Goal: Task Accomplishment & Management: Complete application form

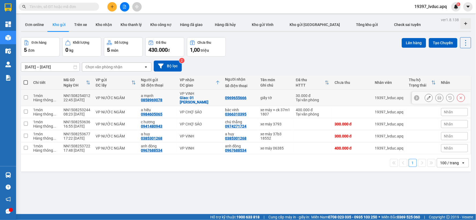
click at [283, 96] on div "giấy tờ" at bounding box center [276, 98] width 30 height 4
checkbox input "true"
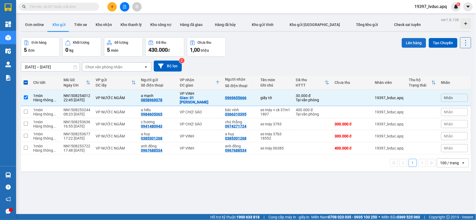
click at [408, 42] on button "Lên hàng" at bounding box center [414, 43] width 24 height 10
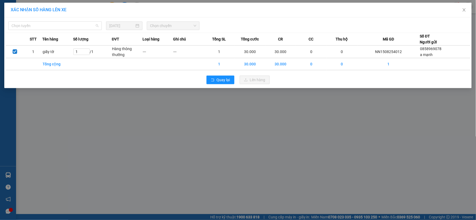
drag, startPoint x: 68, startPoint y: 23, endPoint x: 60, endPoint y: 49, distance: 27.6
click at [68, 23] on span "Chọn tuyến" at bounding box center [55, 26] width 87 height 8
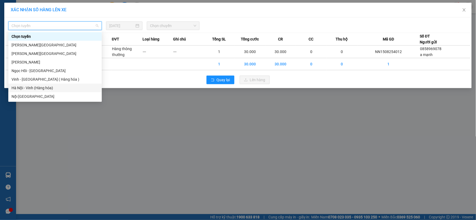
click at [52, 86] on div "Hà Nội - Vinh (Hàng hóa)" at bounding box center [55, 88] width 87 height 6
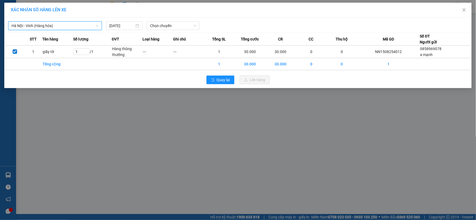
click at [176, 20] on div "[GEOGRAPHIC_DATA] - Vinh ([GEOGRAPHIC_DATA]) [GEOGRAPHIC_DATA] - [GEOGRAPHIC_DA…" at bounding box center [238, 24] width 465 height 11
click at [172, 25] on span "Chọn chuyến" at bounding box center [173, 26] width 46 height 8
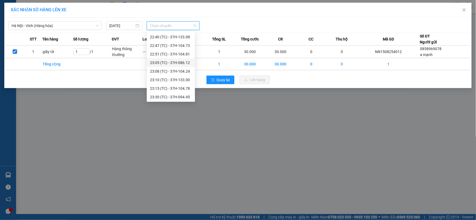
scroll to position [94, 0]
click at [173, 61] on div "23:05 (TC) - 37H-086.12" at bounding box center [171, 62] width 42 height 6
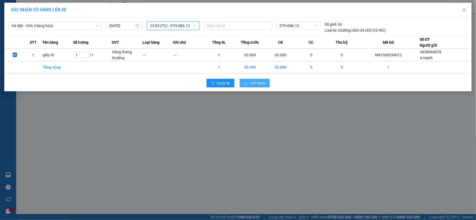
click at [244, 85] on button "Lên hàng" at bounding box center [255, 83] width 30 height 9
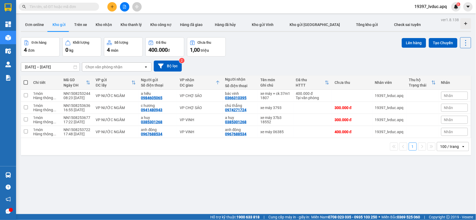
click at [68, 7] on input "text" at bounding box center [60, 7] width 63 height 6
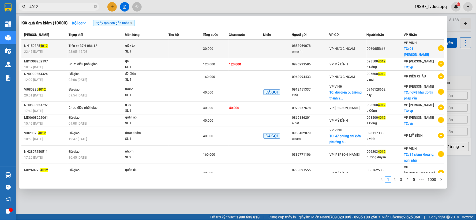
type input "4012"
click at [161, 45] on div "giấy tờ" at bounding box center [145, 46] width 40 height 6
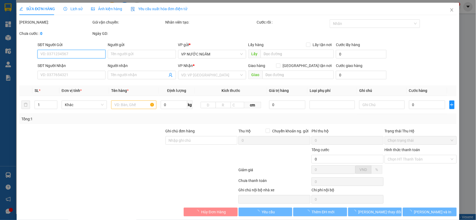
type input "0858969078"
type input "a mạnh"
type input "0969655666"
checkbox input "true"
type input "01 [PERSON_NAME]"
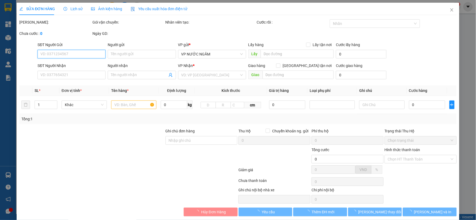
type input "30.000"
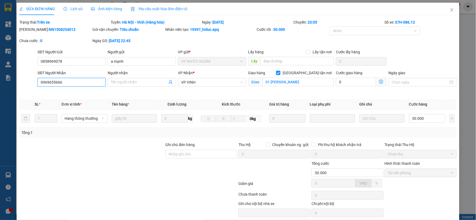
click at [79, 79] on input "0969655666" at bounding box center [72, 82] width 68 height 9
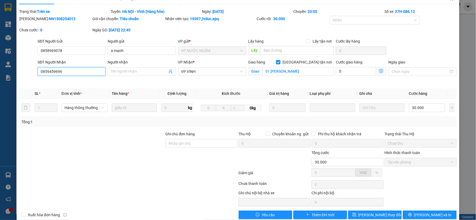
scroll to position [20, 0]
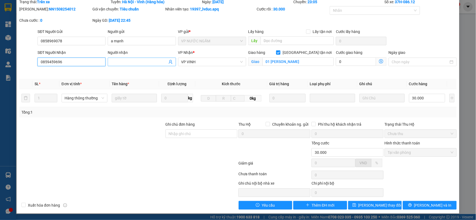
type input "0859459696"
click at [118, 61] on input "Người nhận" at bounding box center [139, 62] width 56 height 6
drag, startPoint x: 434, startPoint y: 205, endPoint x: 427, endPoint y: 217, distance: 14.2
click at [434, 205] on span "[PERSON_NAME] và In" at bounding box center [433, 205] width 38 height 6
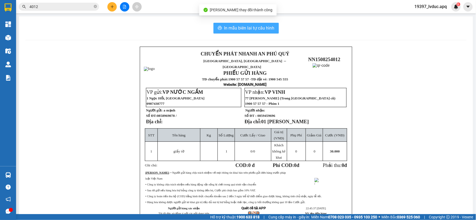
click at [255, 30] on span "In mẫu biên lai tự cấu hình" at bounding box center [249, 28] width 50 height 7
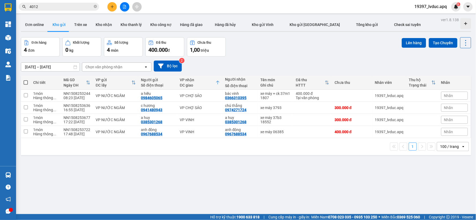
click at [275, 62] on div "[DATE] – [DATE] Press the down arrow key to interact with the calendar and sele…" at bounding box center [246, 66] width 451 height 11
